Goal: Information Seeking & Learning: Learn about a topic

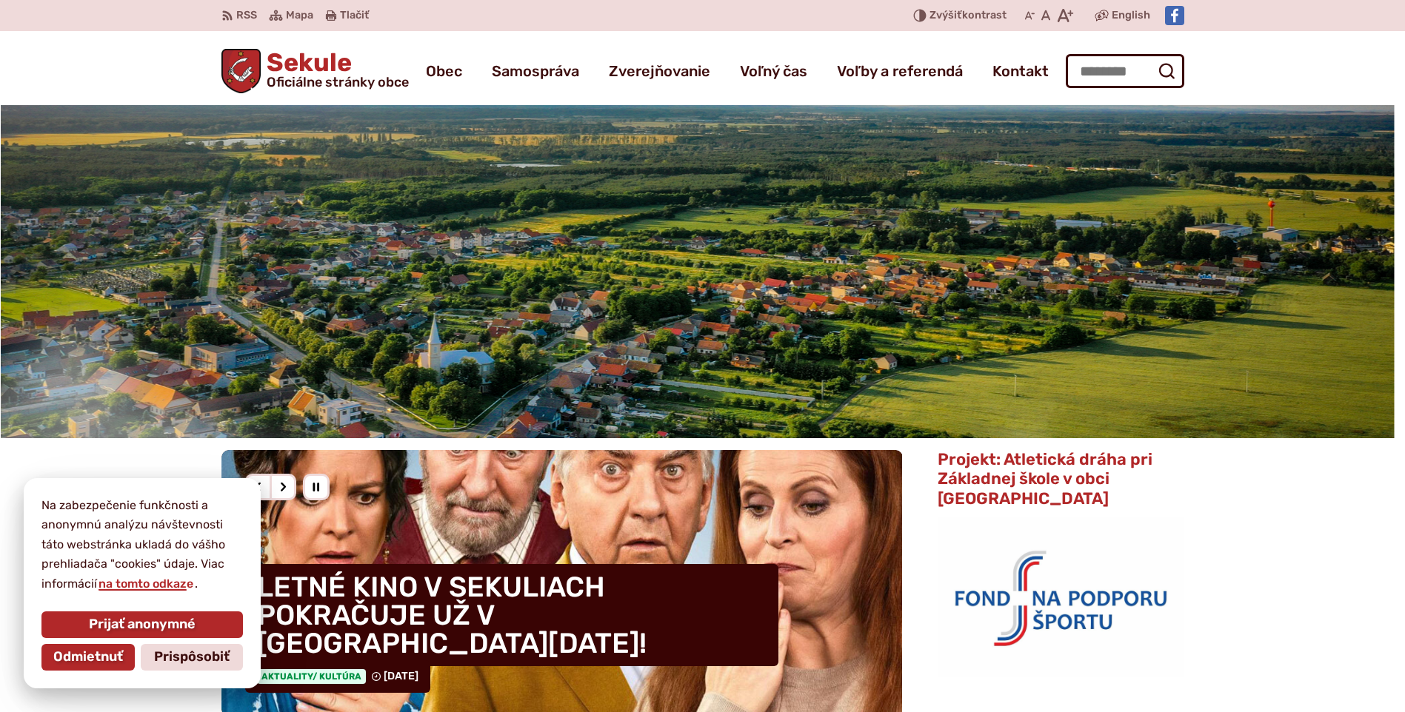
scroll to position [222, 0]
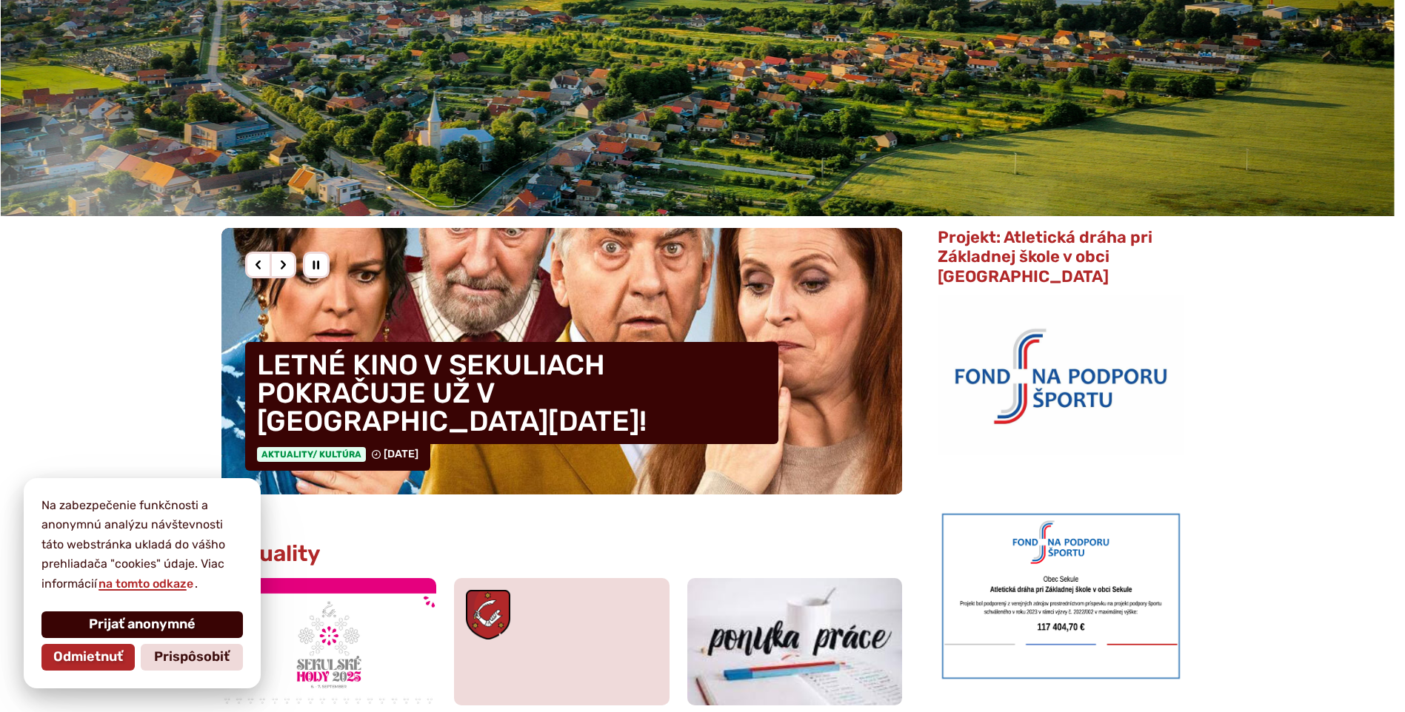
click at [138, 631] on span "Prijať anonymné" at bounding box center [142, 625] width 107 height 16
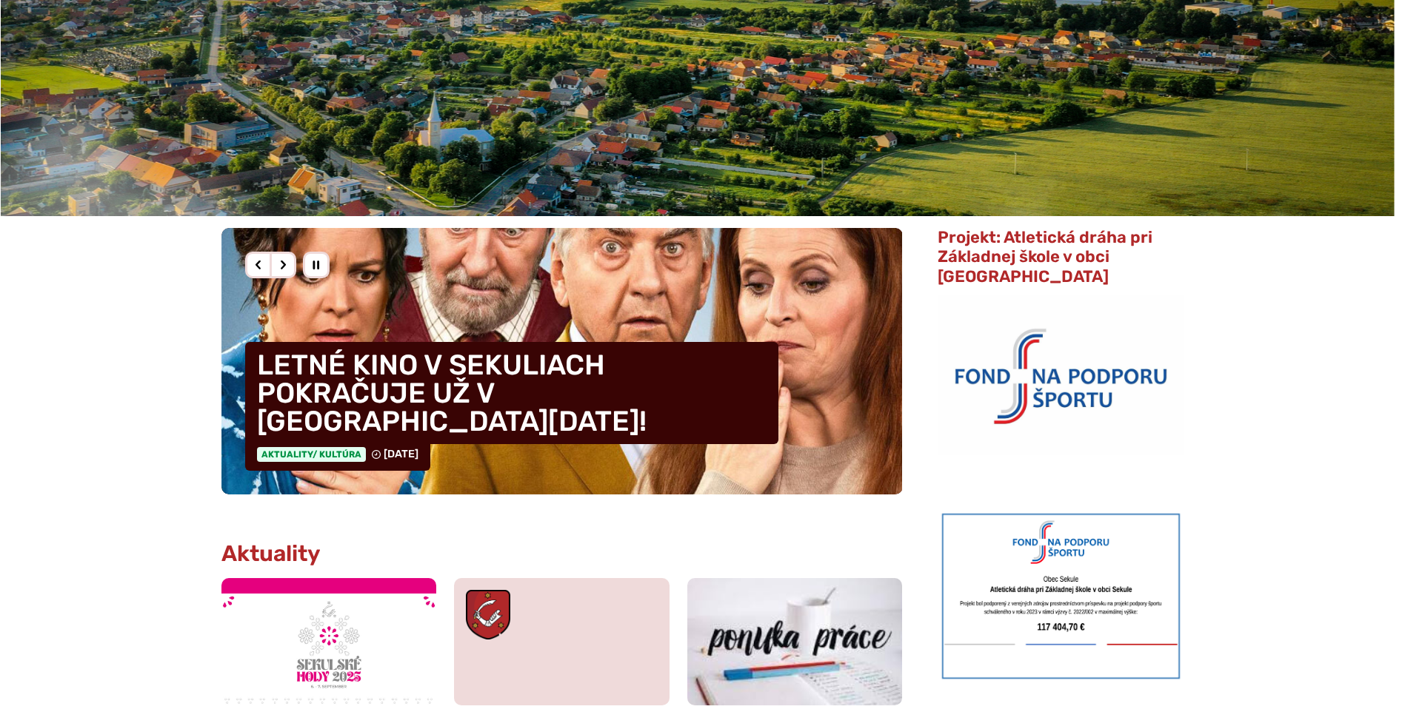
scroll to position [370, 0]
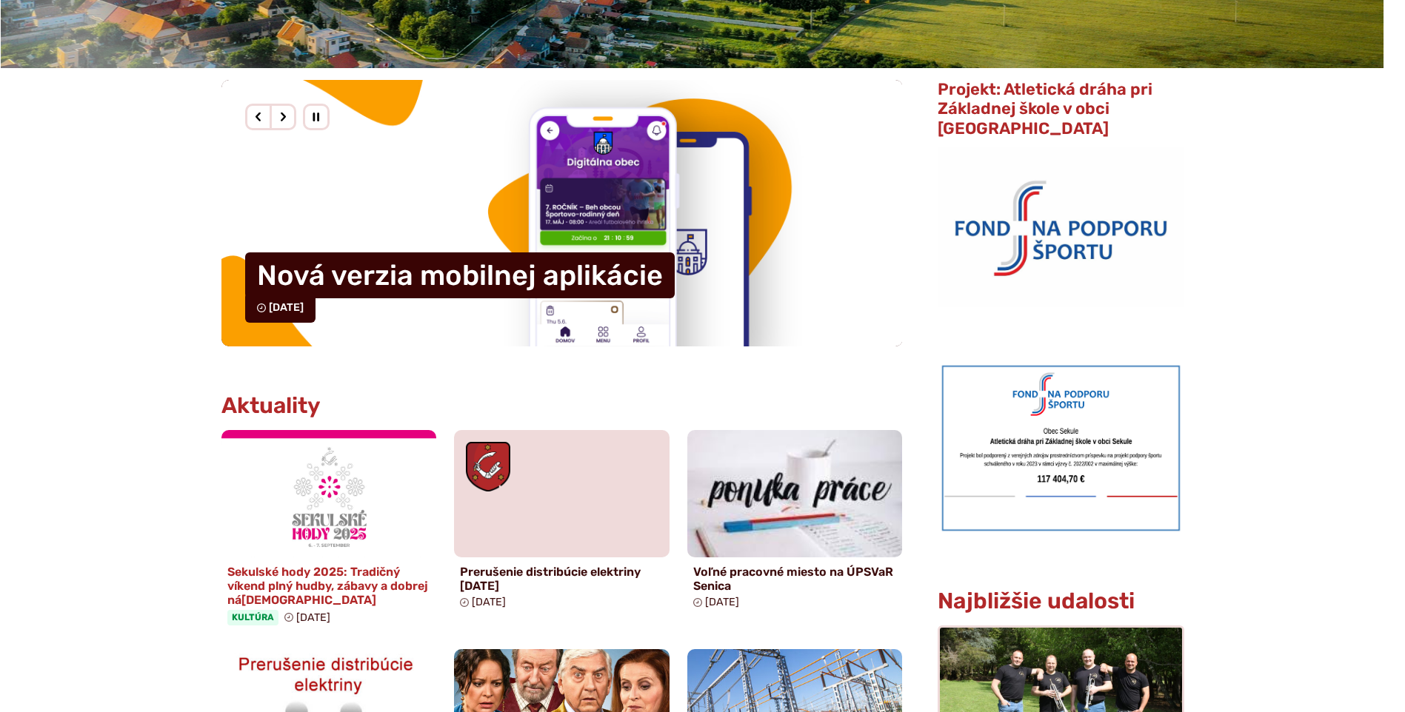
click at [342, 472] on img at bounding box center [328, 494] width 247 height 146
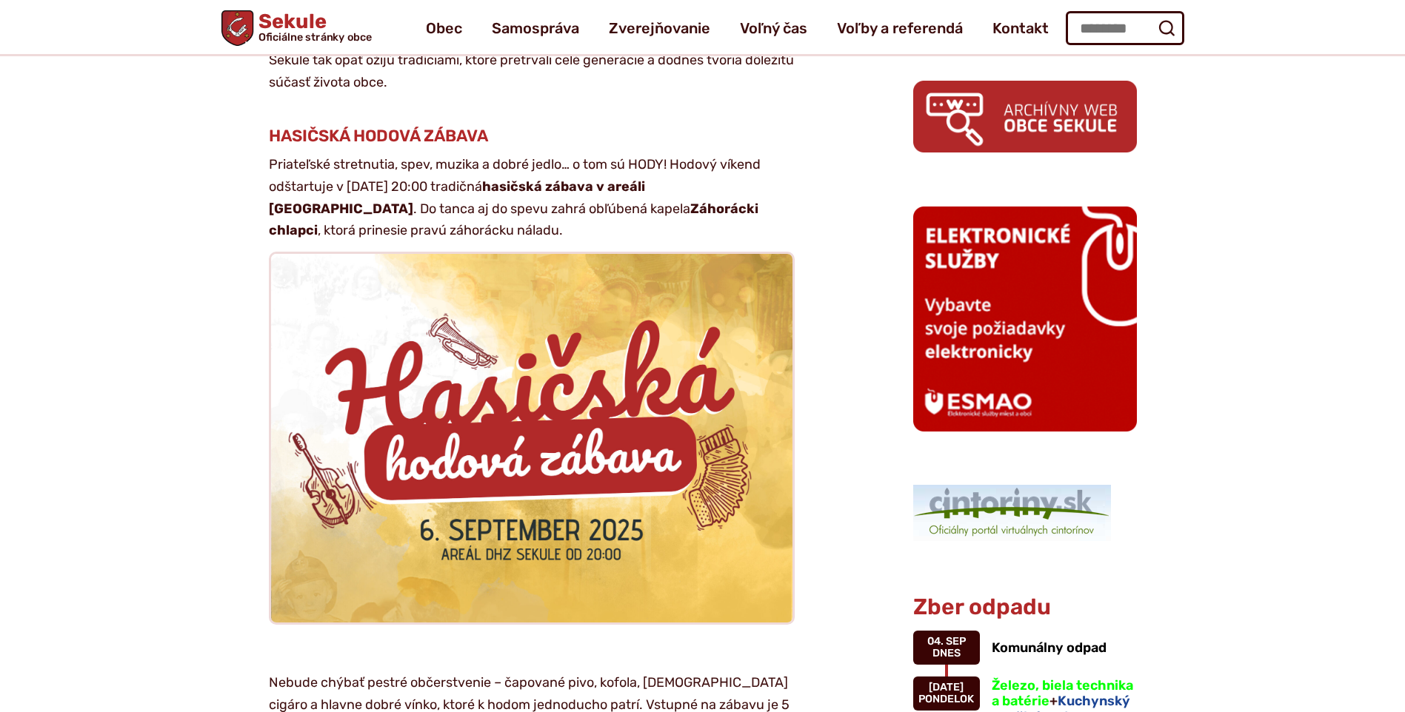
scroll to position [963, 0]
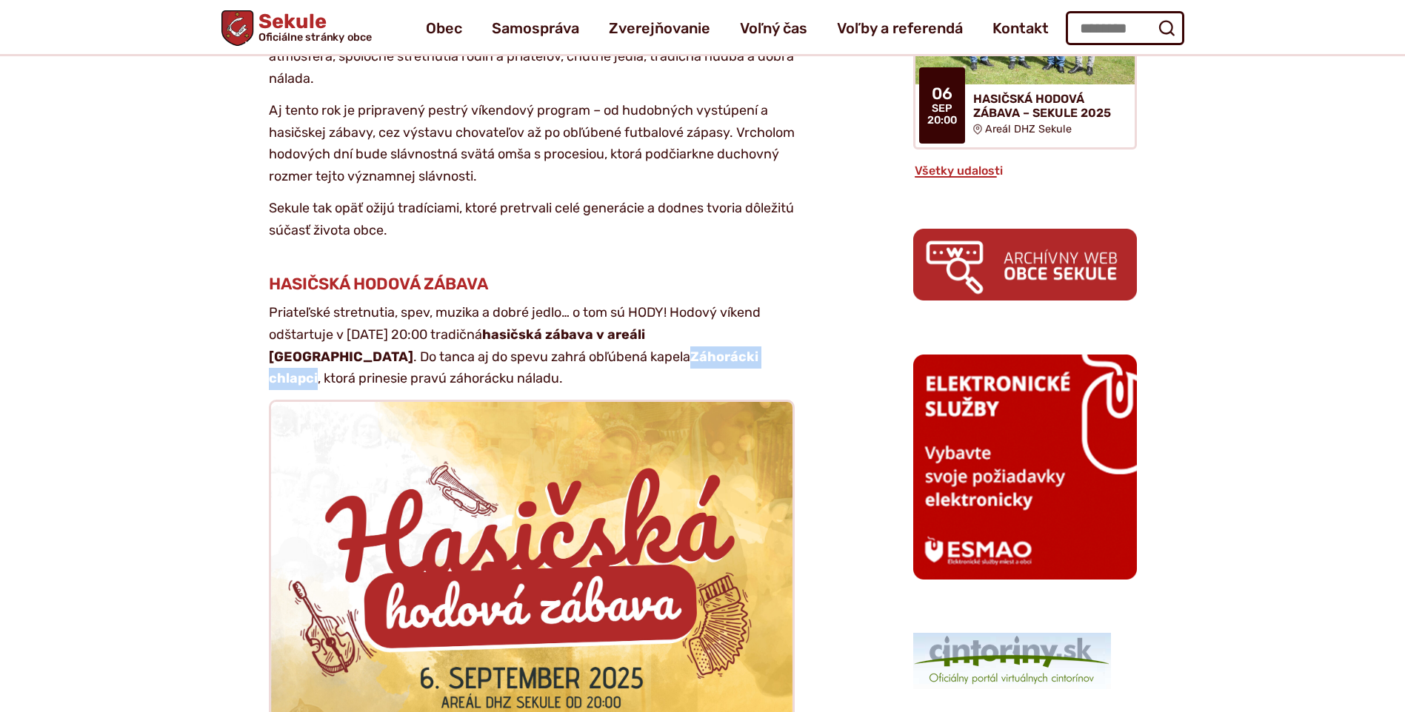
drag, startPoint x: 595, startPoint y: 293, endPoint x: 712, endPoint y: 295, distance: 116.3
click at [712, 349] on strong "Záhorácki chlapci" at bounding box center [514, 368] width 490 height 39
copy strong "Záhorácki chlapci"
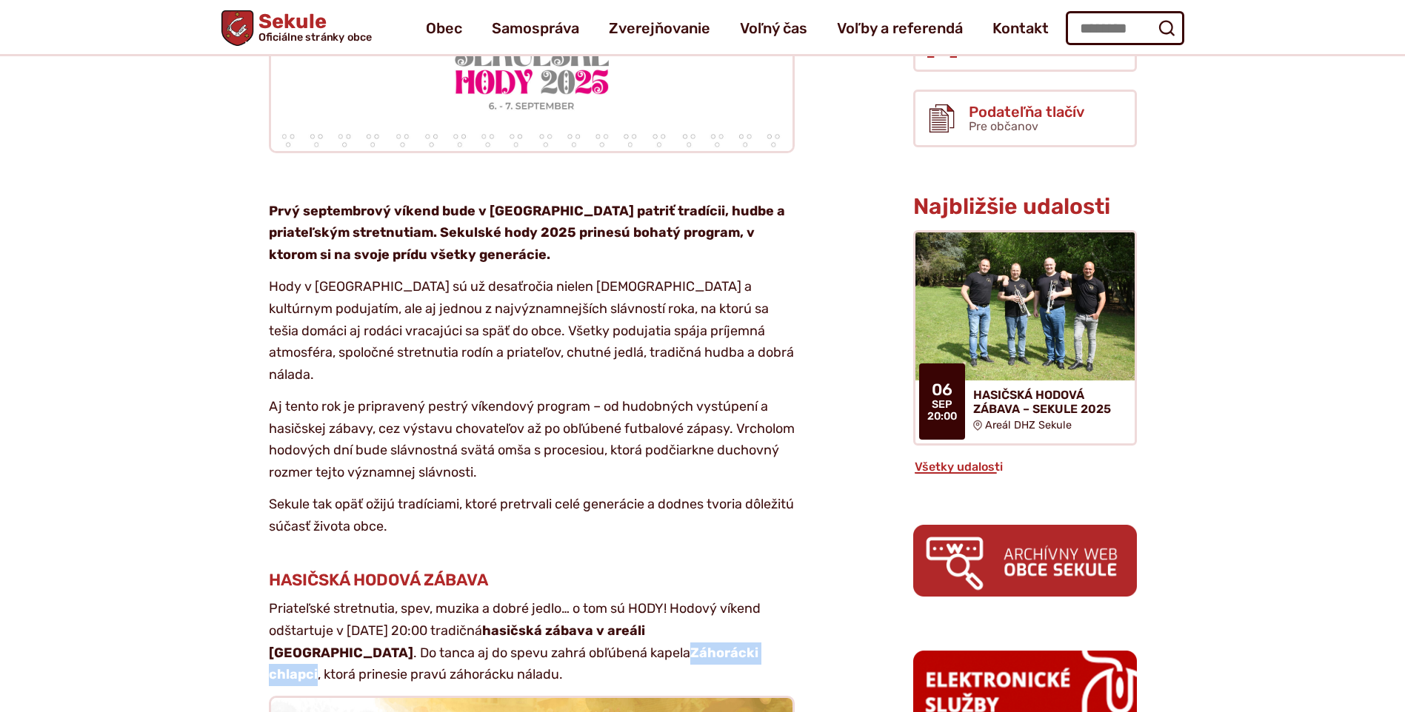
scroll to position [444, 0]
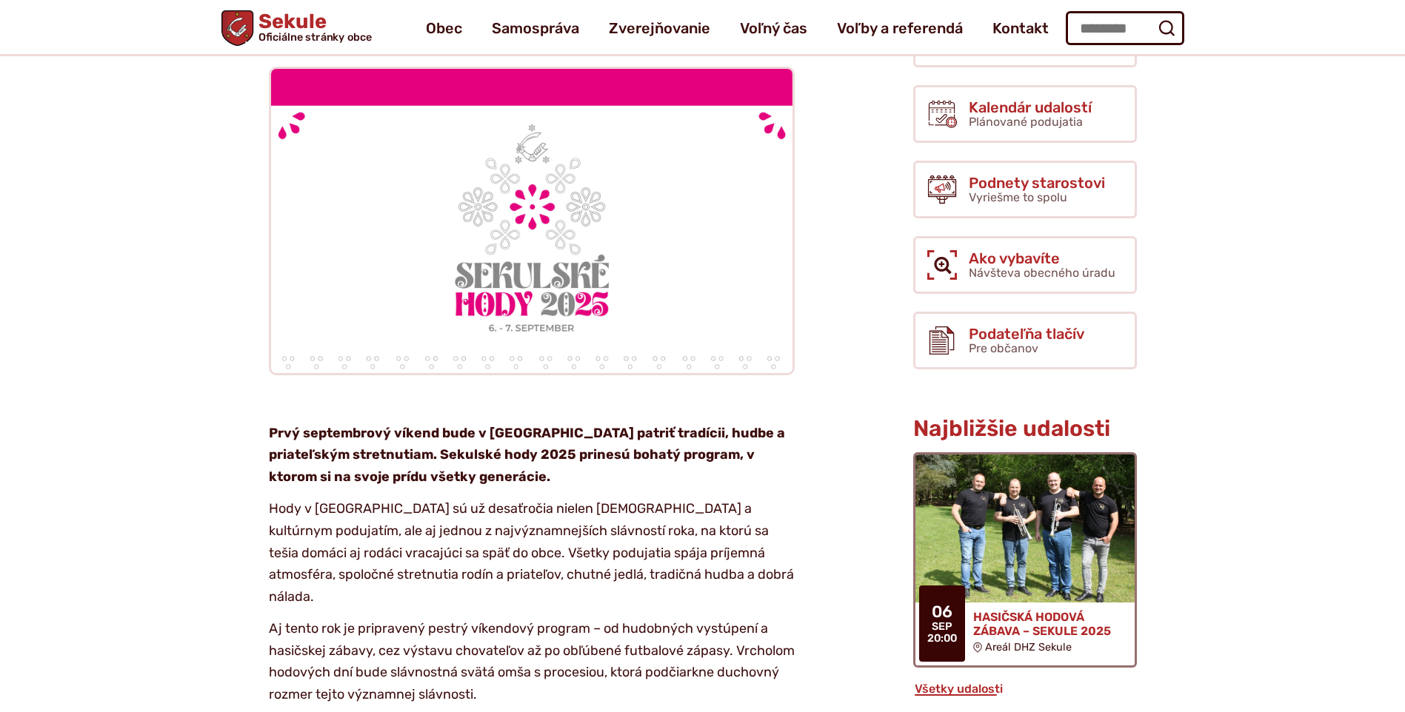
click at [1023, 495] on img at bounding box center [1024, 529] width 252 height 170
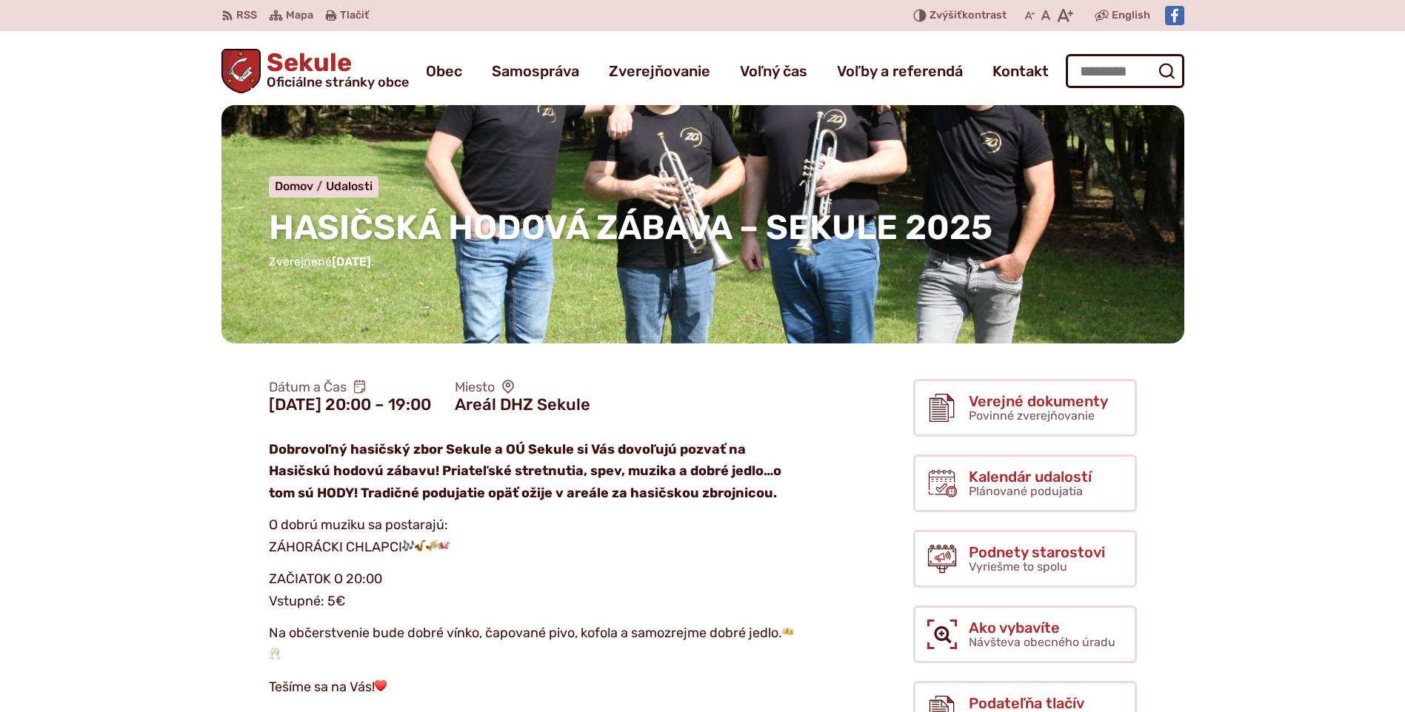
click at [638, 296] on div "HASIČSKÁ HODOVÁ ZÁBAVA – SEKULE 2025 Domov Udalosti HASIČSKÁ HODOVÁ ZÁBAVA – SE…" at bounding box center [702, 224] width 963 height 238
click at [693, 313] on div "HASIČSKÁ HODOVÁ ZÁBAVA – SEKULE 2025 Domov Udalosti HASIČSKÁ HODOVÁ ZÁBAVA – SE…" at bounding box center [702, 224] width 963 height 238
click at [763, 131] on div "HASIČSKÁ HODOVÁ ZÁBAVA – SEKULE 2025 Domov Udalosti HASIČSKÁ HODOVÁ ZÁBAVA – SE…" at bounding box center [702, 224] width 963 height 238
click at [600, 141] on div "HASIČSKÁ HODOVÁ ZÁBAVA – SEKULE 2025 Domov Udalosti HASIČSKÁ HODOVÁ ZÁBAVA – SE…" at bounding box center [702, 224] width 963 height 238
click at [558, 258] on p "Zverejnené 21.7.2025 ." at bounding box center [703, 262] width 868 height 19
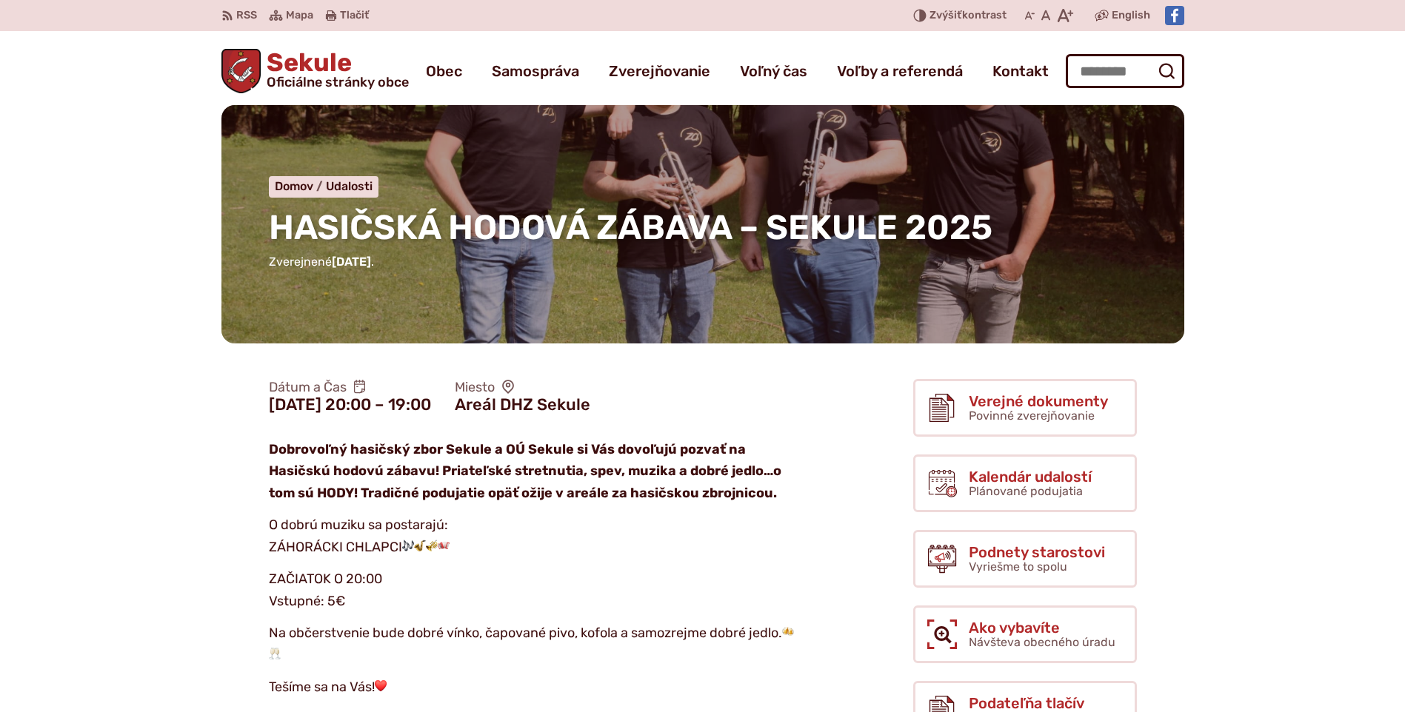
click at [590, 358] on div "HASIČSKÁ HODOVÁ ZÁBAVA – SEKULE 2025 Domov Udalosti HASIČSKÁ HODOVÁ ZÁBAVA – SE…" at bounding box center [703, 242] width 1010 height 274
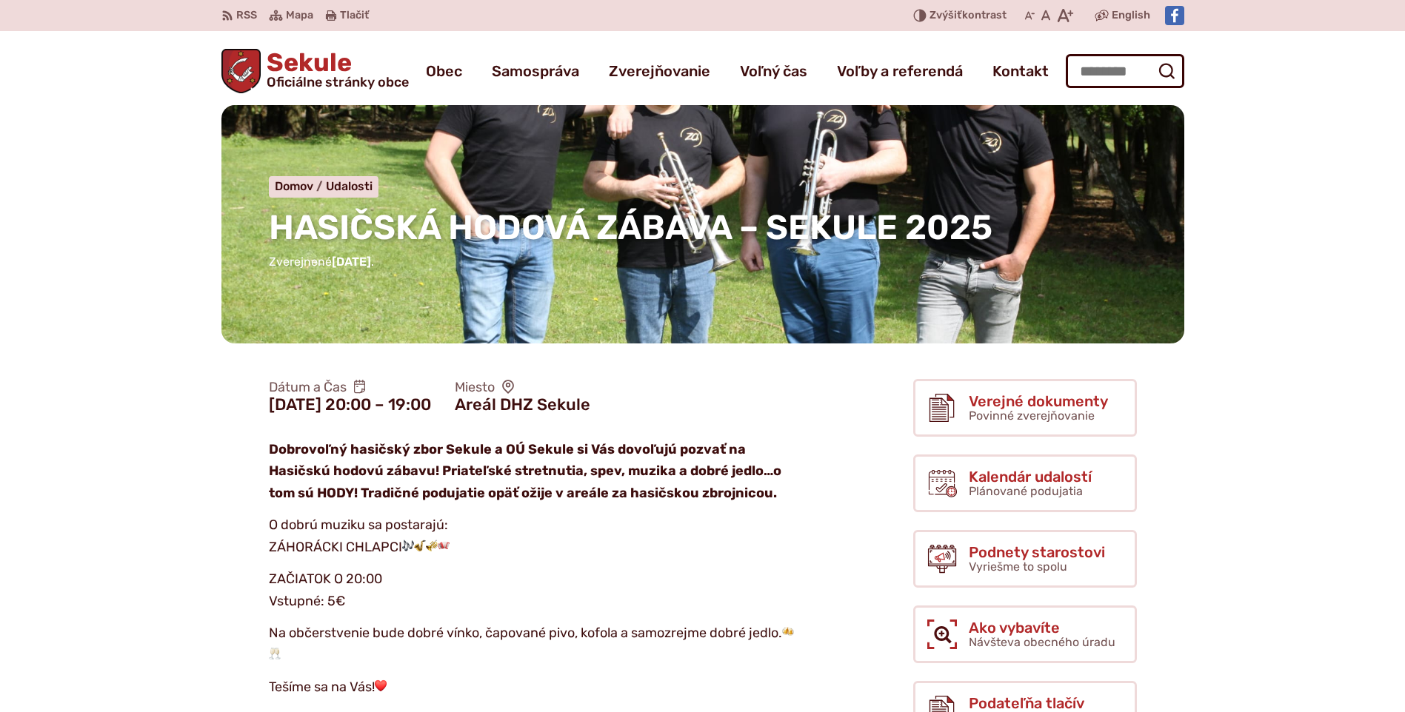
click at [603, 304] on div "HASIČSKÁ HODOVÁ ZÁBAVA – SEKULE 2025 Domov Udalosti HASIČSKÁ HODOVÁ ZÁBAVA – SE…" at bounding box center [702, 224] width 963 height 238
